Goal: Task Accomplishment & Management: Manage account settings

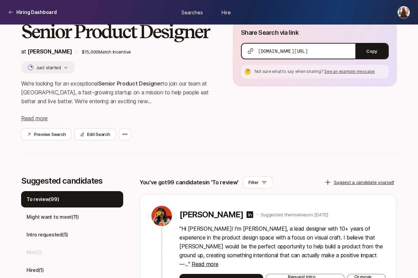
scroll to position [100, 0]
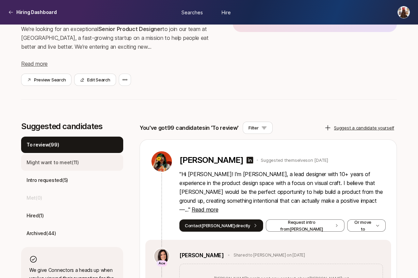
click at [80, 166] on div "Might want to meet ( 11 )" at bounding box center [72, 162] width 102 height 16
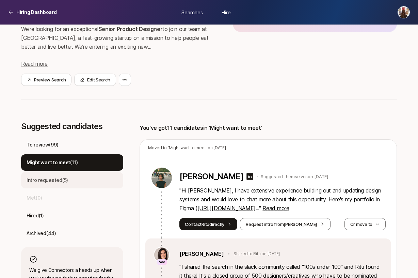
click at [78, 180] on div "Intro requested ( 5 )" at bounding box center [72, 180] width 102 height 16
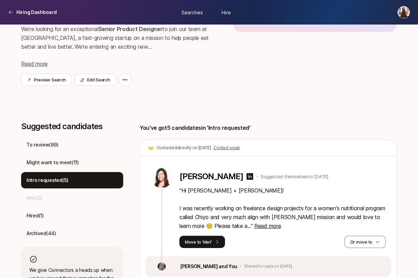
scroll to position [183, 0]
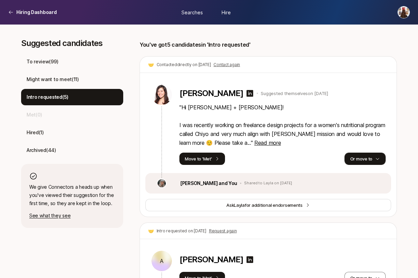
click at [368, 158] on button "Or move to" at bounding box center [365, 159] width 41 height 12
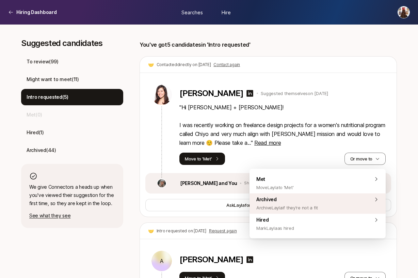
click at [330, 203] on div "Archived Archive Layla if they're not a fit" at bounding box center [318, 203] width 136 height 20
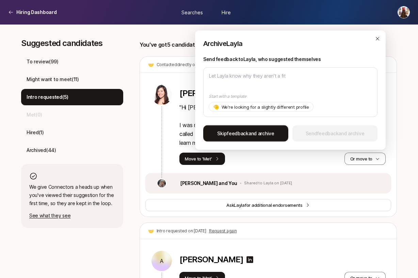
click at [249, 133] on span "Skip feedback and archive" at bounding box center [245, 133] width 57 height 8
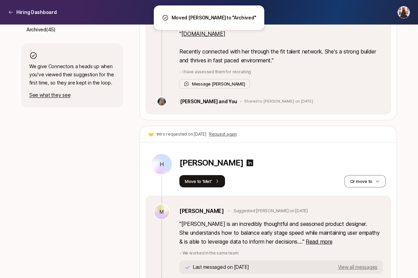
scroll to position [366, 0]
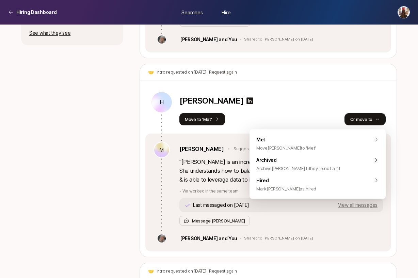
click at [377, 118] on icon "button" at bounding box center [377, 119] width 5 height 5
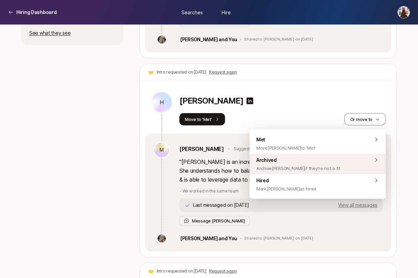
click at [297, 165] on span "Archive [PERSON_NAME] if they're not a fit" at bounding box center [298, 168] width 84 height 8
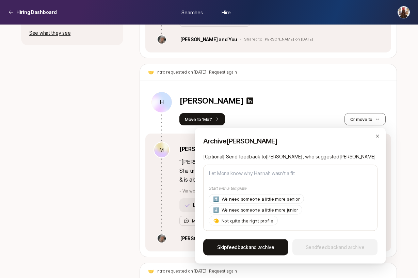
click at [247, 246] on span "feedback" at bounding box center [237, 247] width 21 height 6
type textarea "x"
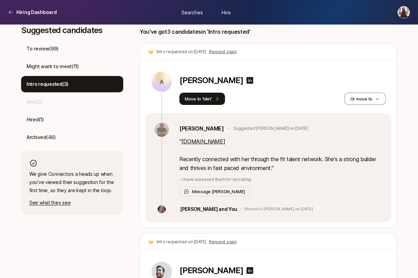
scroll to position [196, 0]
click at [218, 142] on link "[DOMAIN_NAME]" at bounding box center [204, 141] width 44 height 7
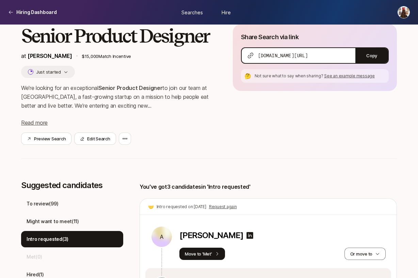
scroll to position [48, 0]
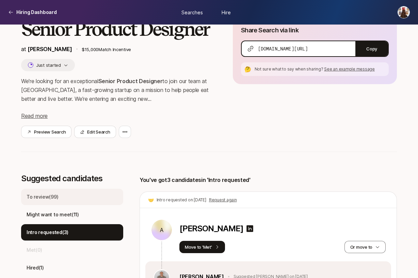
click at [61, 195] on div "To review ( 99 )" at bounding box center [72, 197] width 102 height 16
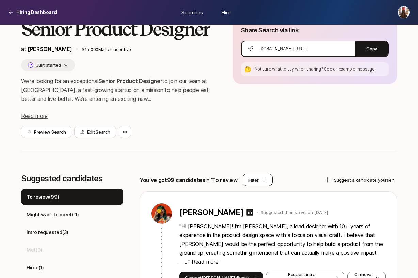
click at [258, 181] on button "Filter" at bounding box center [258, 180] width 30 height 12
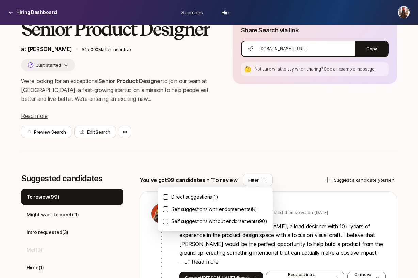
click at [205, 194] on p "Direct suggestions ( 1 )" at bounding box center [194, 197] width 47 height 8
click at [169, 194] on button "Direct suggestions ( 1 )" at bounding box center [165, 196] width 5 height 5
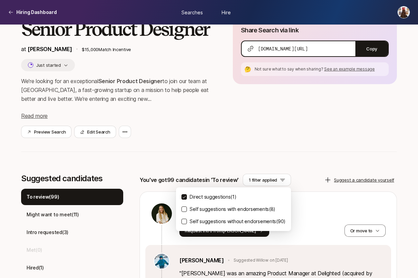
click at [241, 154] on div "Senior Product Designer at [PERSON_NAME] $15,000 Match Incentive Just started W…" at bounding box center [209, 83] width 376 height 164
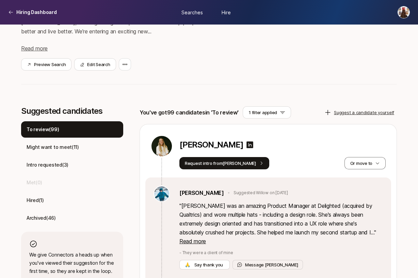
scroll to position [153, 0]
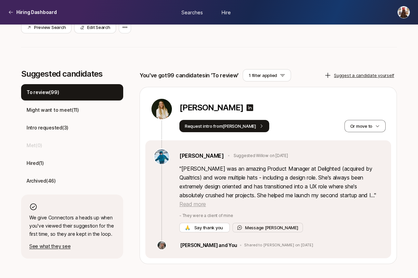
click at [206, 201] on span "Read more" at bounding box center [192, 204] width 27 height 7
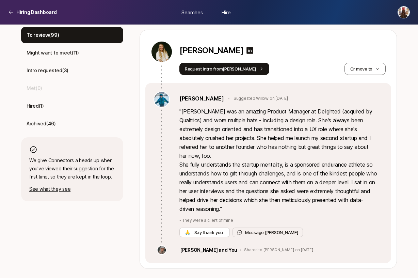
scroll to position [250, 0]
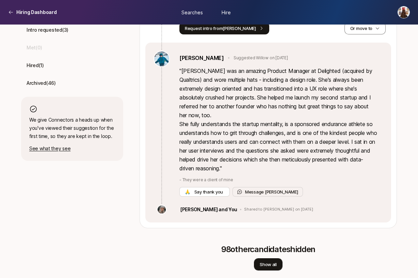
click at [266, 258] on button "Show all" at bounding box center [268, 264] width 29 height 12
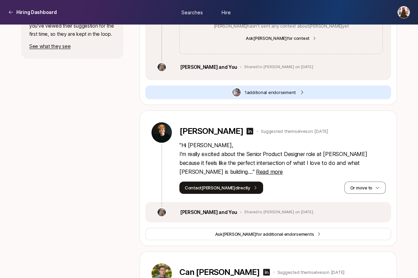
scroll to position [380, 0]
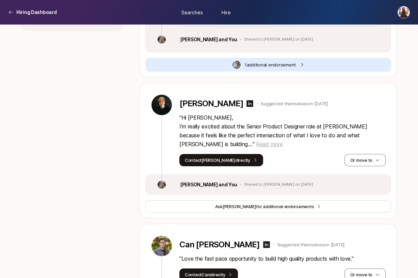
click at [283, 141] on span "Read more" at bounding box center [269, 144] width 27 height 7
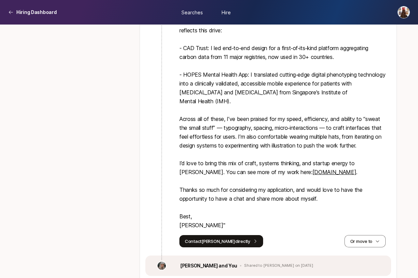
scroll to position [576, 0]
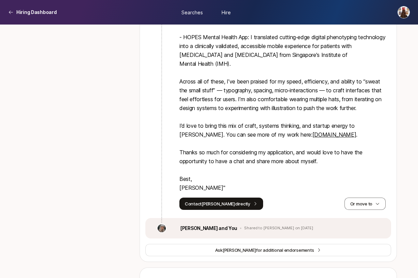
click at [313, 131] on link "[DOMAIN_NAME]" at bounding box center [335, 134] width 44 height 7
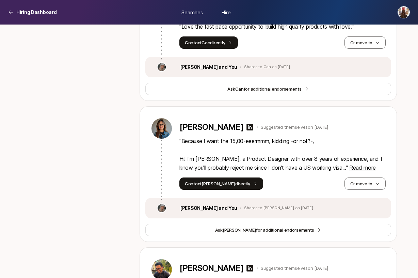
scroll to position [890, 0]
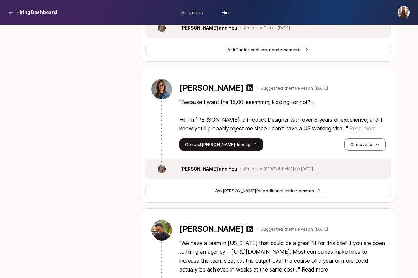
click at [349, 125] on span "Read more" at bounding box center [362, 128] width 27 height 7
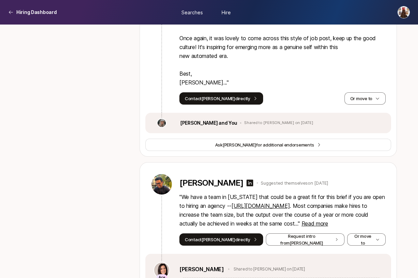
scroll to position [1190, 0]
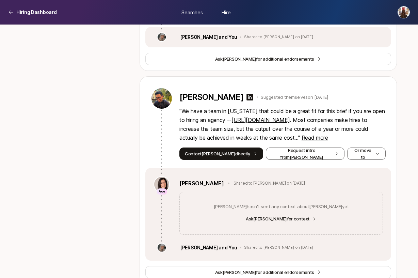
click at [270, 116] on link "[URL][DOMAIN_NAME]" at bounding box center [261, 119] width 58 height 7
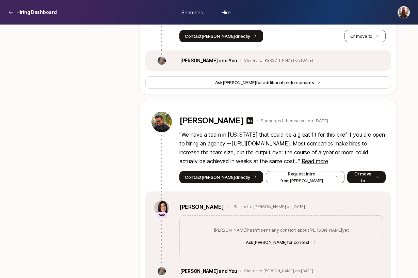
scroll to position [1165, 0]
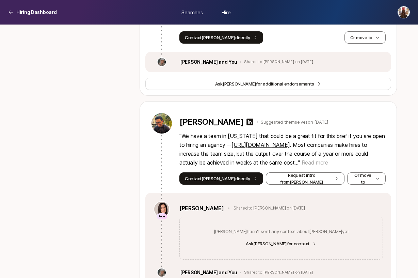
click at [315, 159] on span "Read more" at bounding box center [315, 162] width 27 height 7
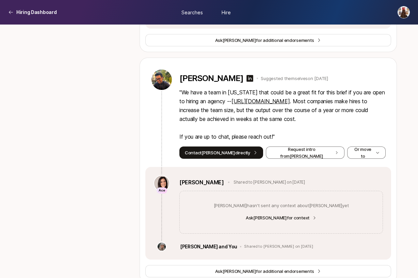
scroll to position [1208, 0]
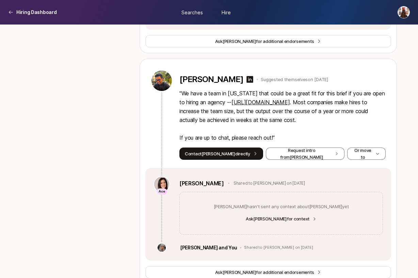
click at [265, 99] on link "[URL][DOMAIN_NAME]" at bounding box center [261, 102] width 58 height 7
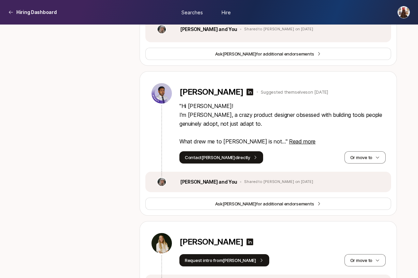
scroll to position [1428, 0]
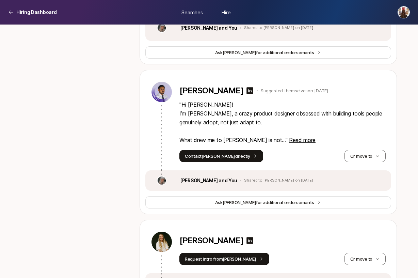
click at [232, 101] on p "" Hi [PERSON_NAME]! I’m [PERSON_NAME], a crazy product designer obsessed with b…" at bounding box center [282, 122] width 206 height 44
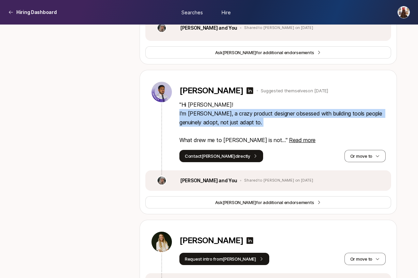
click at [232, 101] on p "" Hi [PERSON_NAME]! I’m [PERSON_NAME], a crazy product designer obsessed with b…" at bounding box center [282, 122] width 206 height 44
click at [258, 100] on p "" Hi [PERSON_NAME]! I’m [PERSON_NAME], a crazy product designer obsessed with b…" at bounding box center [282, 122] width 206 height 44
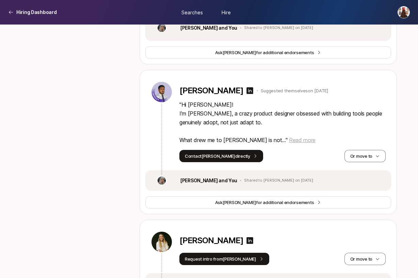
click at [289, 137] on span "Read more" at bounding box center [302, 140] width 27 height 7
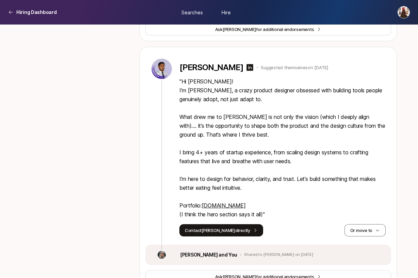
scroll to position [1451, 0]
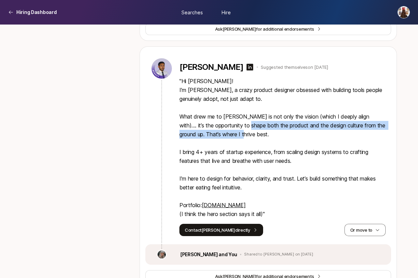
drag, startPoint x: 243, startPoint y: 105, endPoint x: 241, endPoint y: 115, distance: 9.8
click at [241, 115] on p "" Hi [PERSON_NAME]! I’m [PERSON_NAME], a crazy product designer obsessed with b…" at bounding box center [282, 148] width 206 height 142
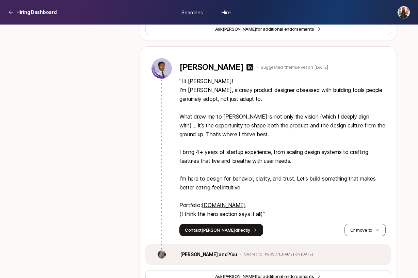
click at [232, 202] on link "[DOMAIN_NAME]" at bounding box center [224, 205] width 44 height 7
